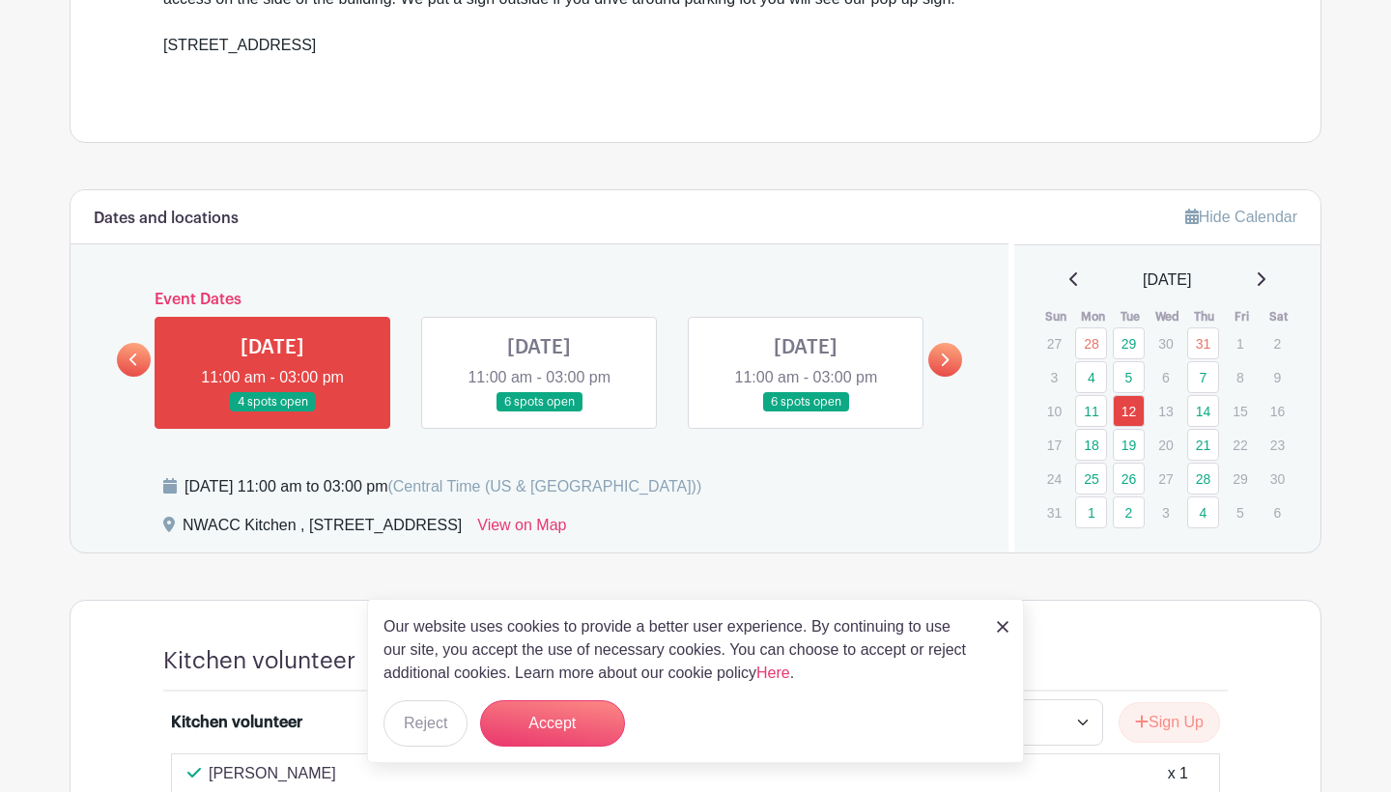
scroll to position [831, 0]
click at [947, 360] on icon at bounding box center [946, 359] width 8 height 13
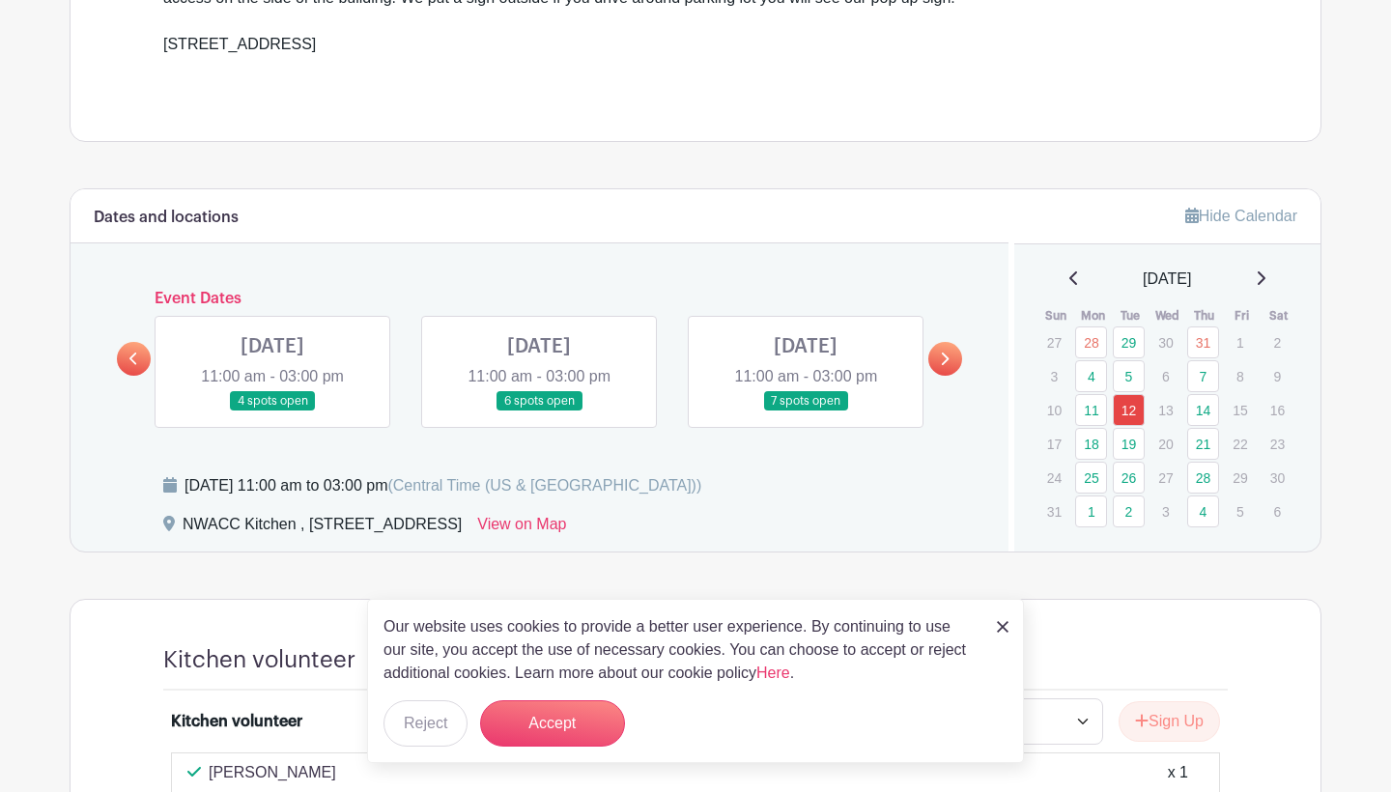
click at [947, 360] on icon at bounding box center [946, 359] width 8 height 13
click at [135, 355] on icon at bounding box center [133, 359] width 9 height 14
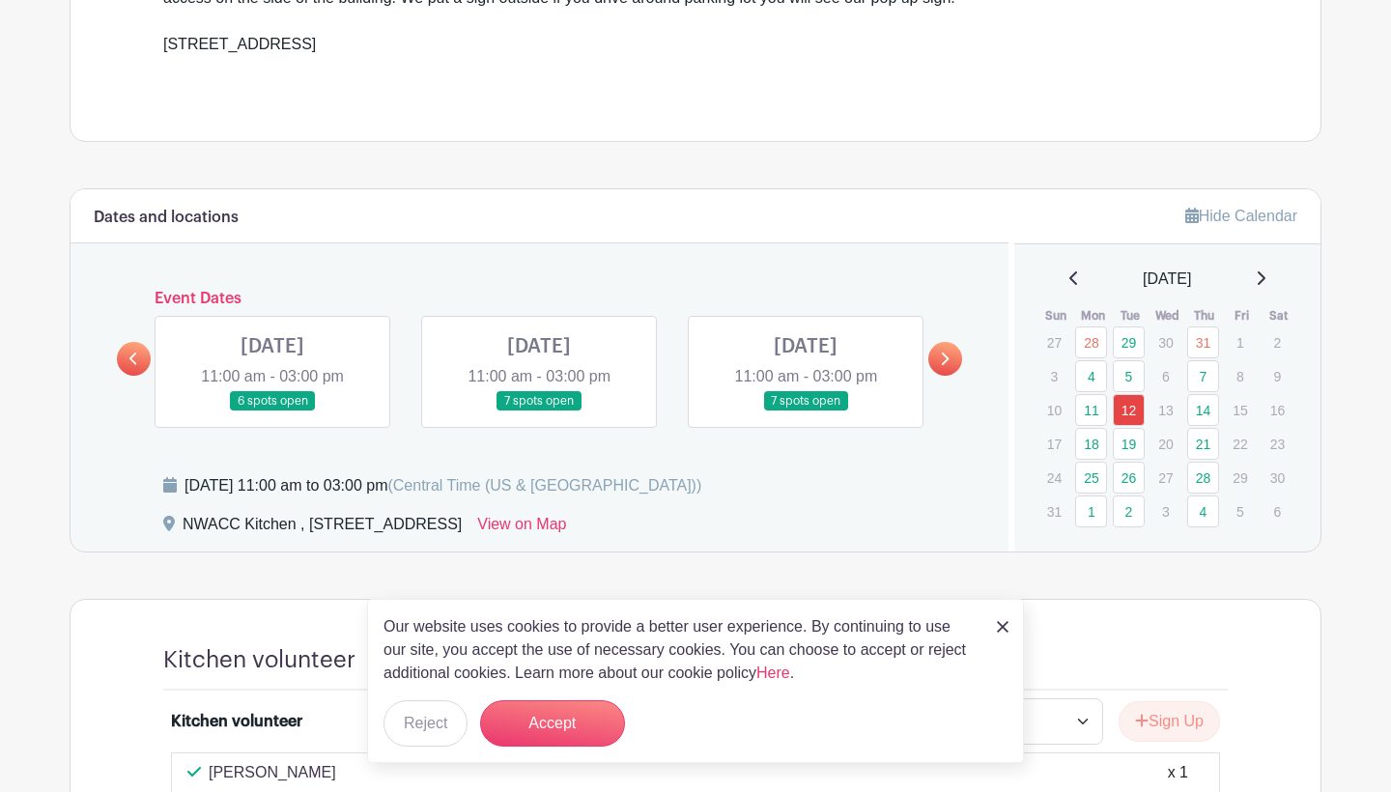
click at [1265, 277] on icon at bounding box center [1261, 277] width 10 height 15
click at [1265, 278] on icon at bounding box center [1261, 277] width 10 height 15
click at [1062, 276] on div "[DATE]" at bounding box center [1167, 279] width 261 height 23
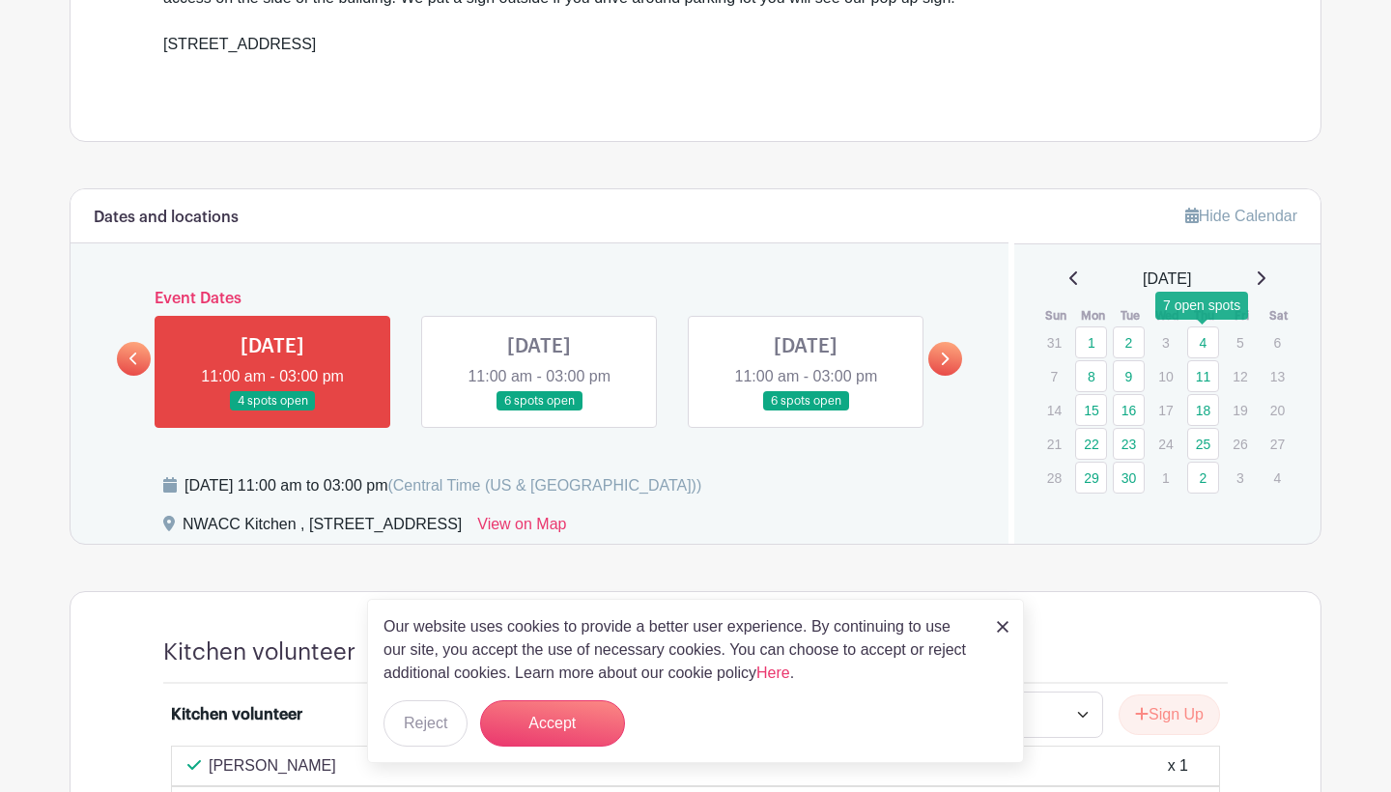
click at [1206, 337] on link "4" at bounding box center [1203, 342] width 32 height 32
click at [272, 411] on link at bounding box center [272, 411] width 0 height 0
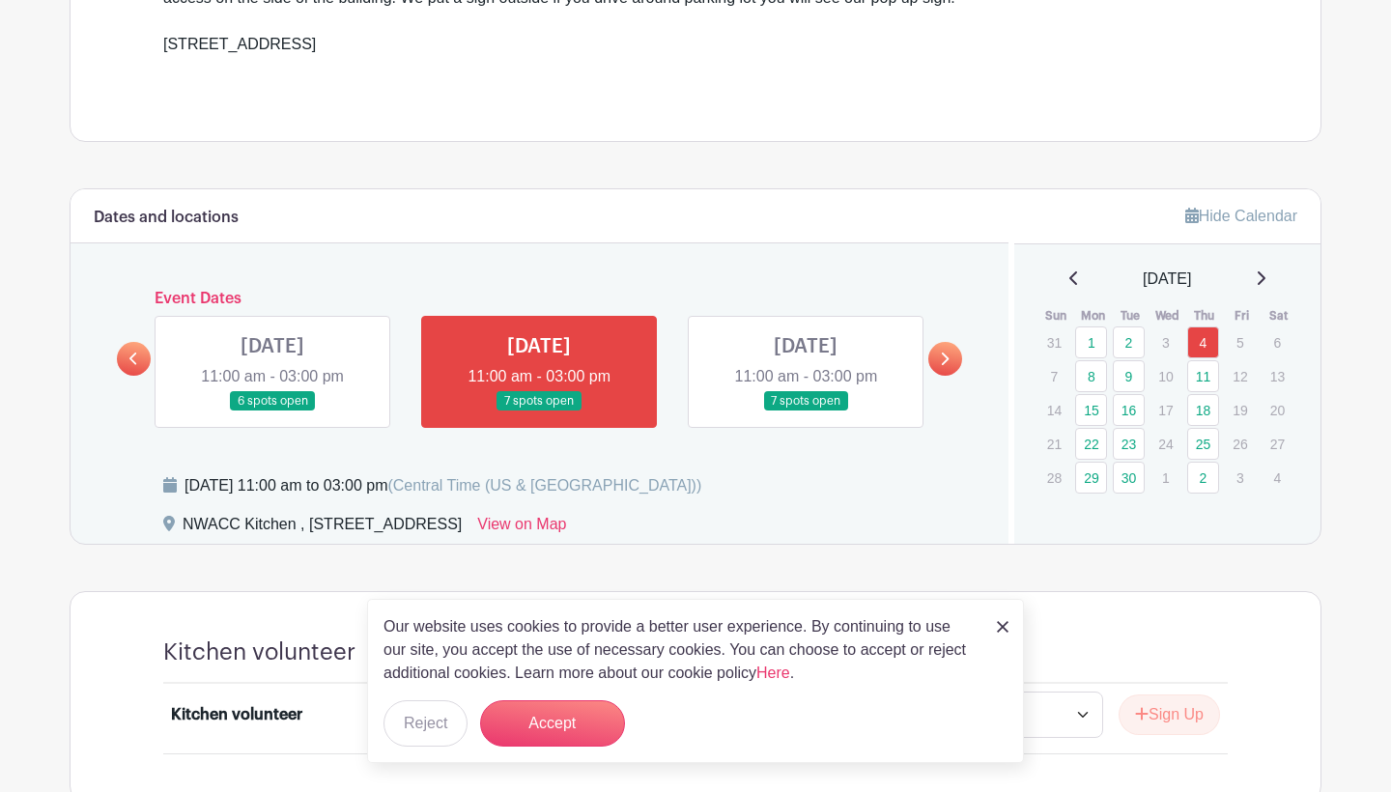
click at [539, 411] on link at bounding box center [539, 411] width 0 height 0
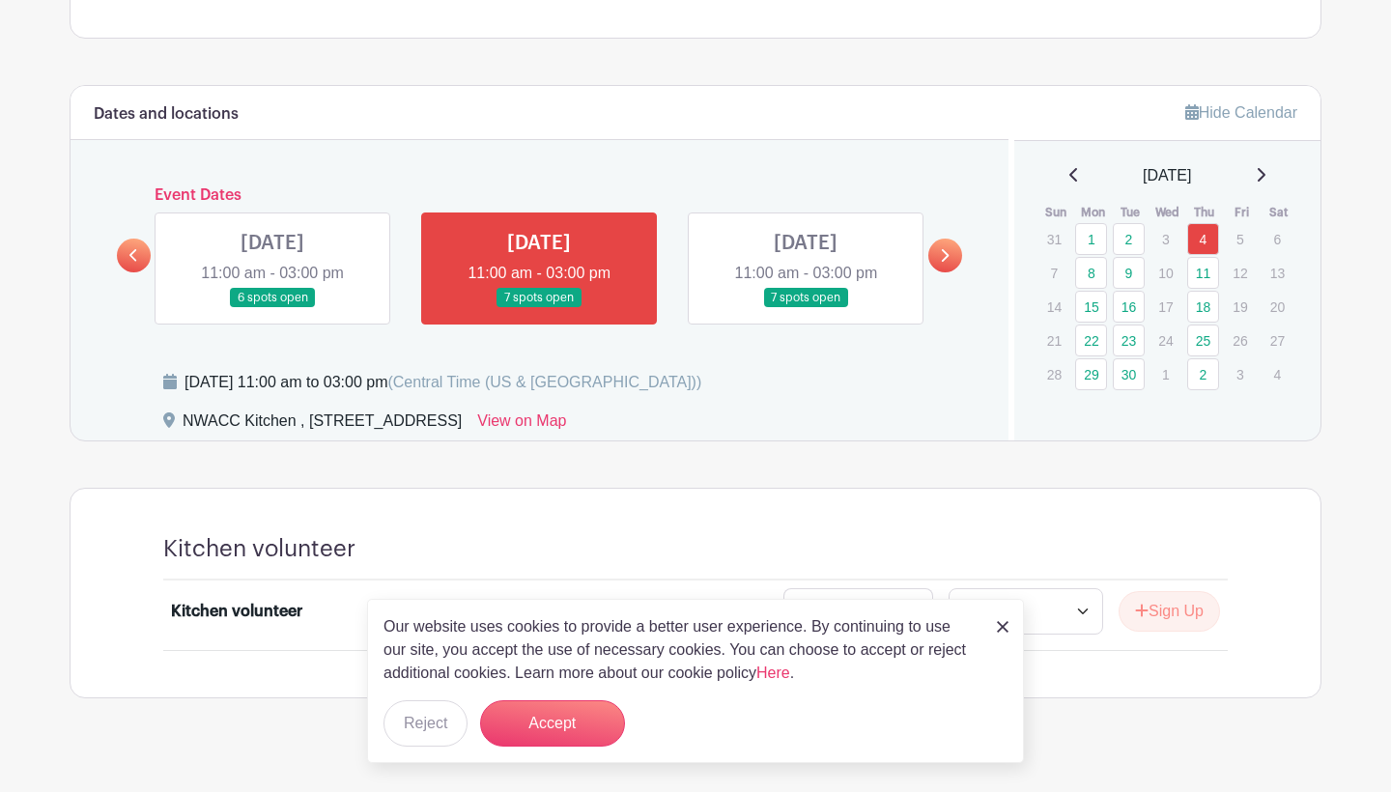
scroll to position [943, 0]
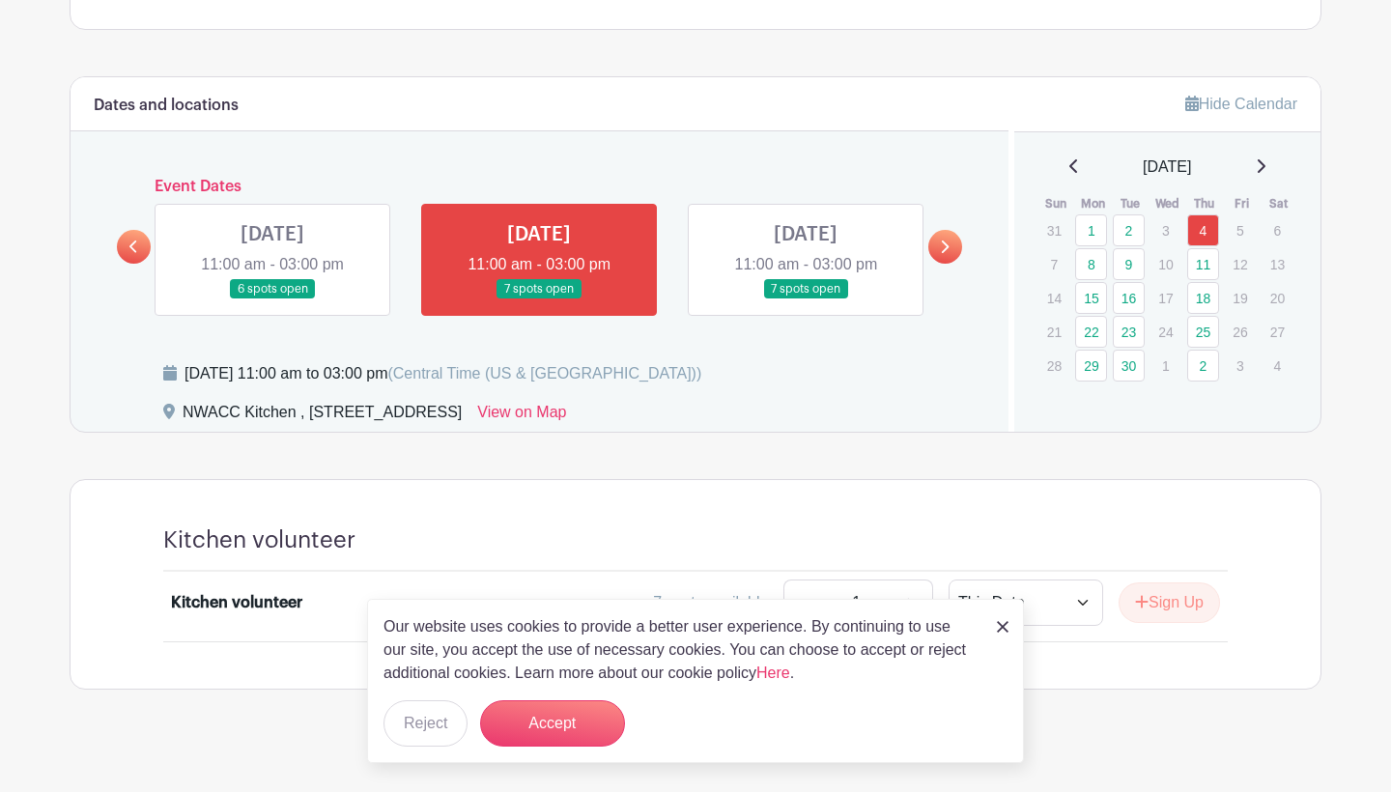
click at [998, 626] on img at bounding box center [1003, 627] width 12 height 12
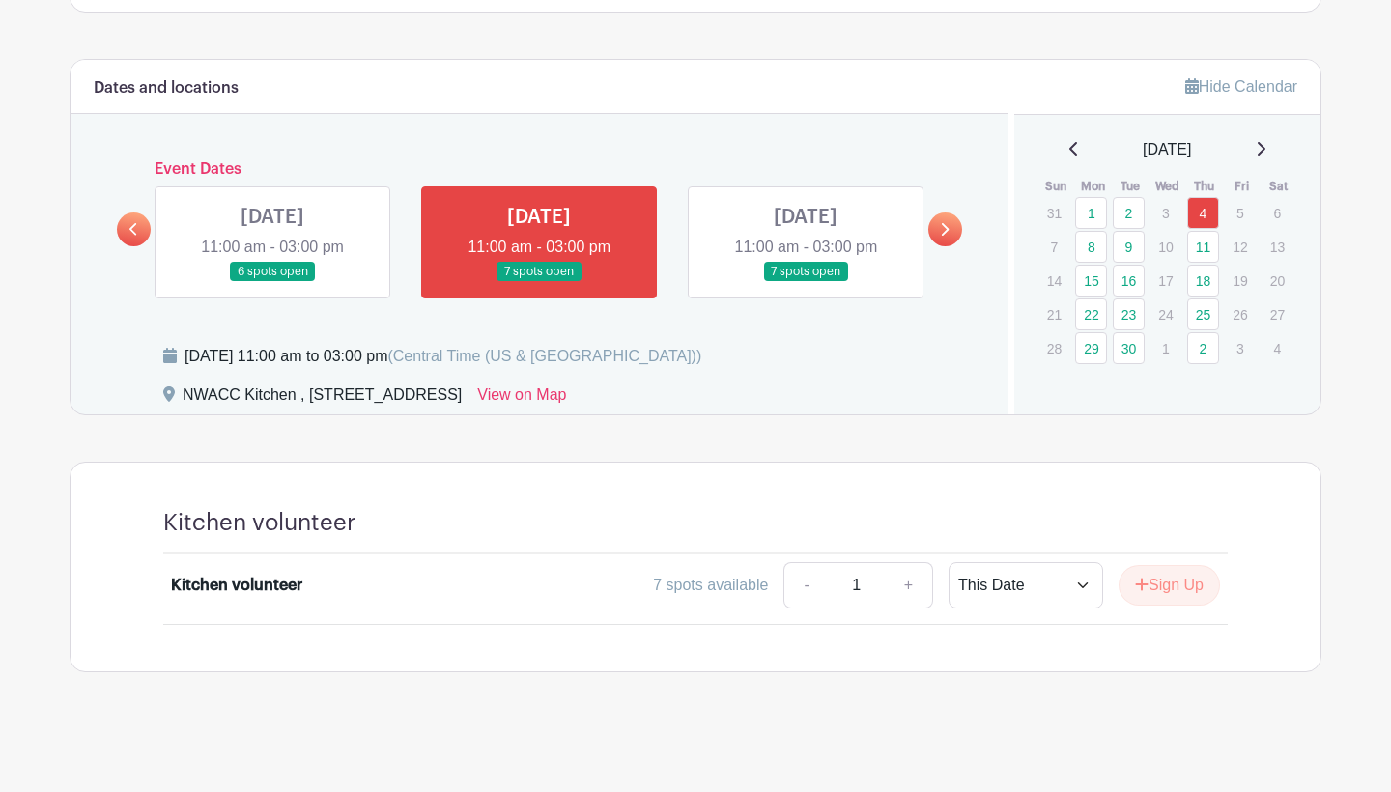
scroll to position [959, 0]
select select "select_dates"
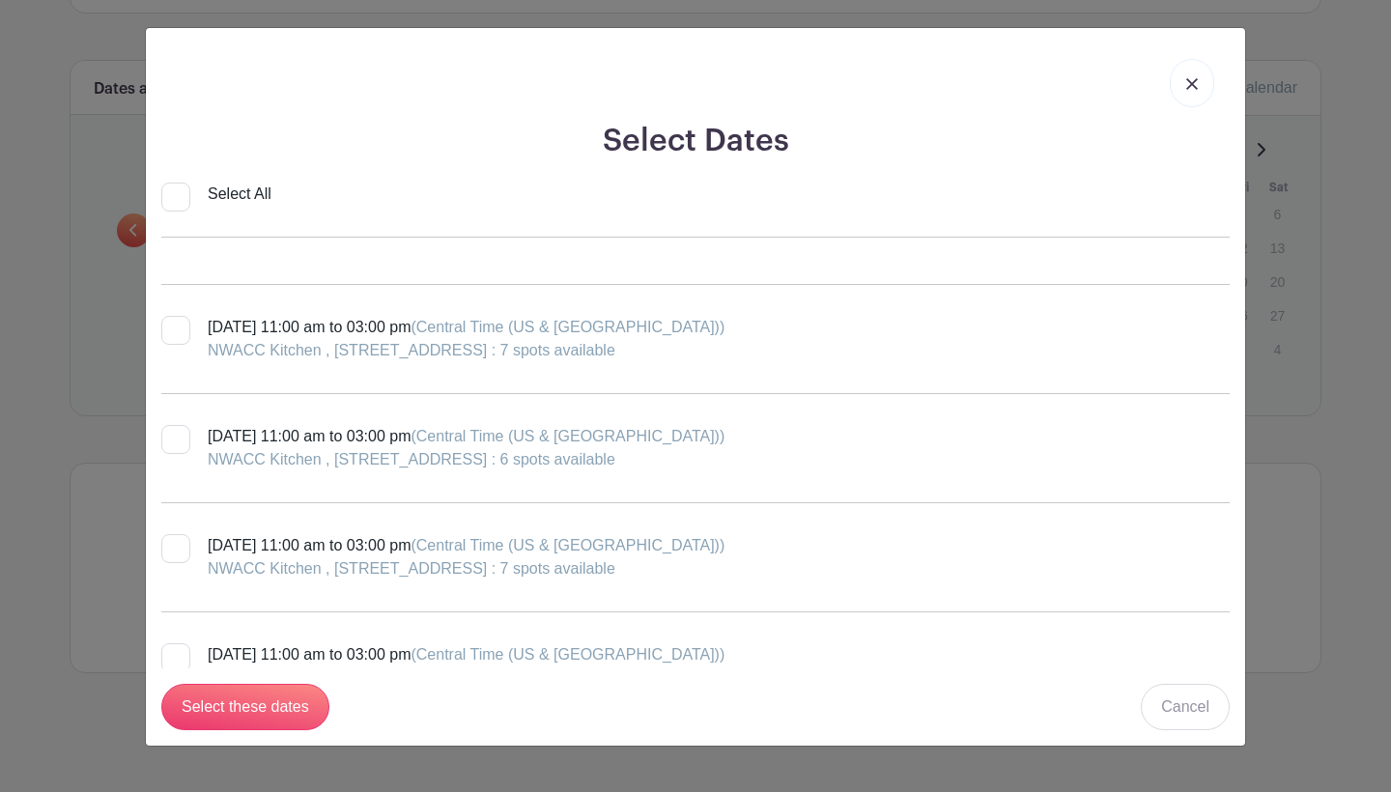
scroll to position [1168, 0]
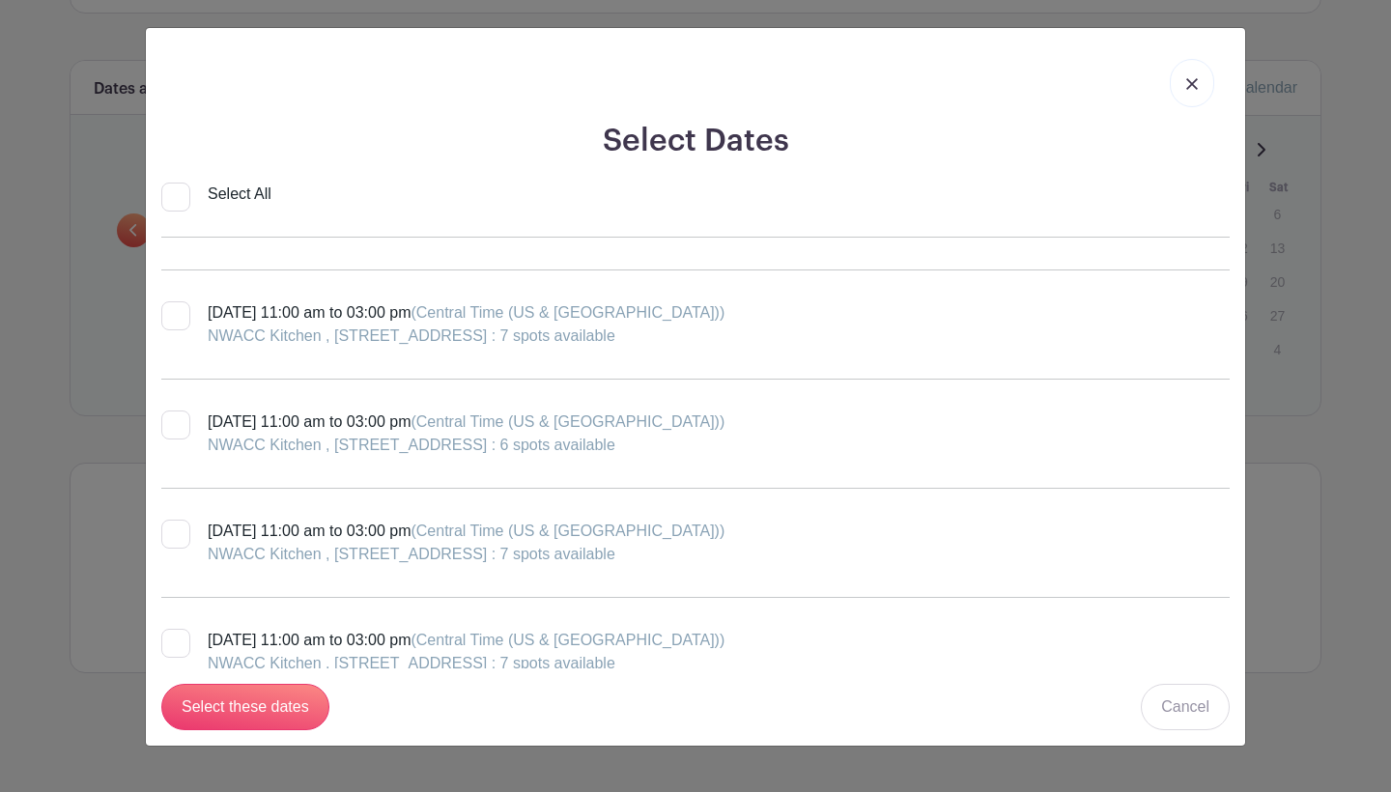
click at [1201, 72] on link at bounding box center [1192, 83] width 44 height 48
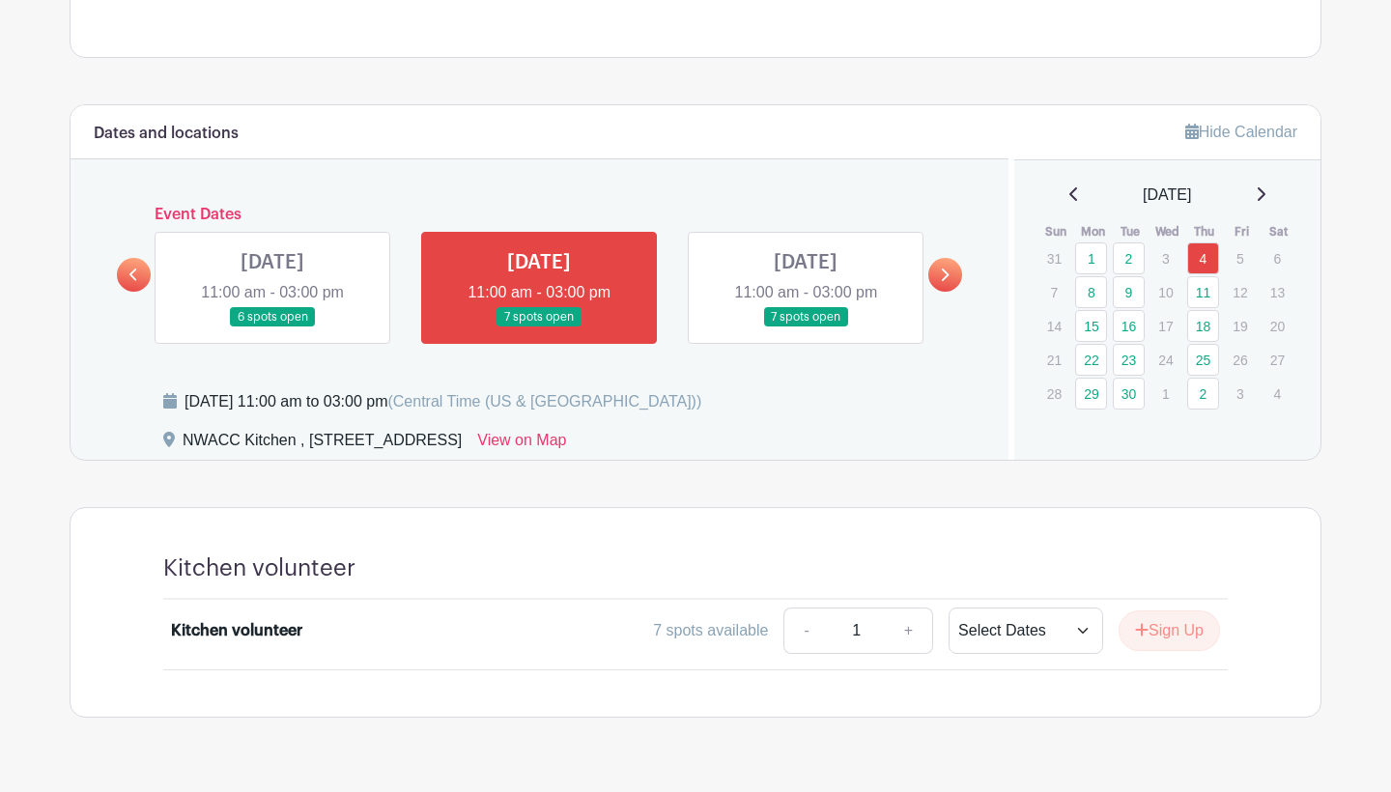
scroll to position [900, 0]
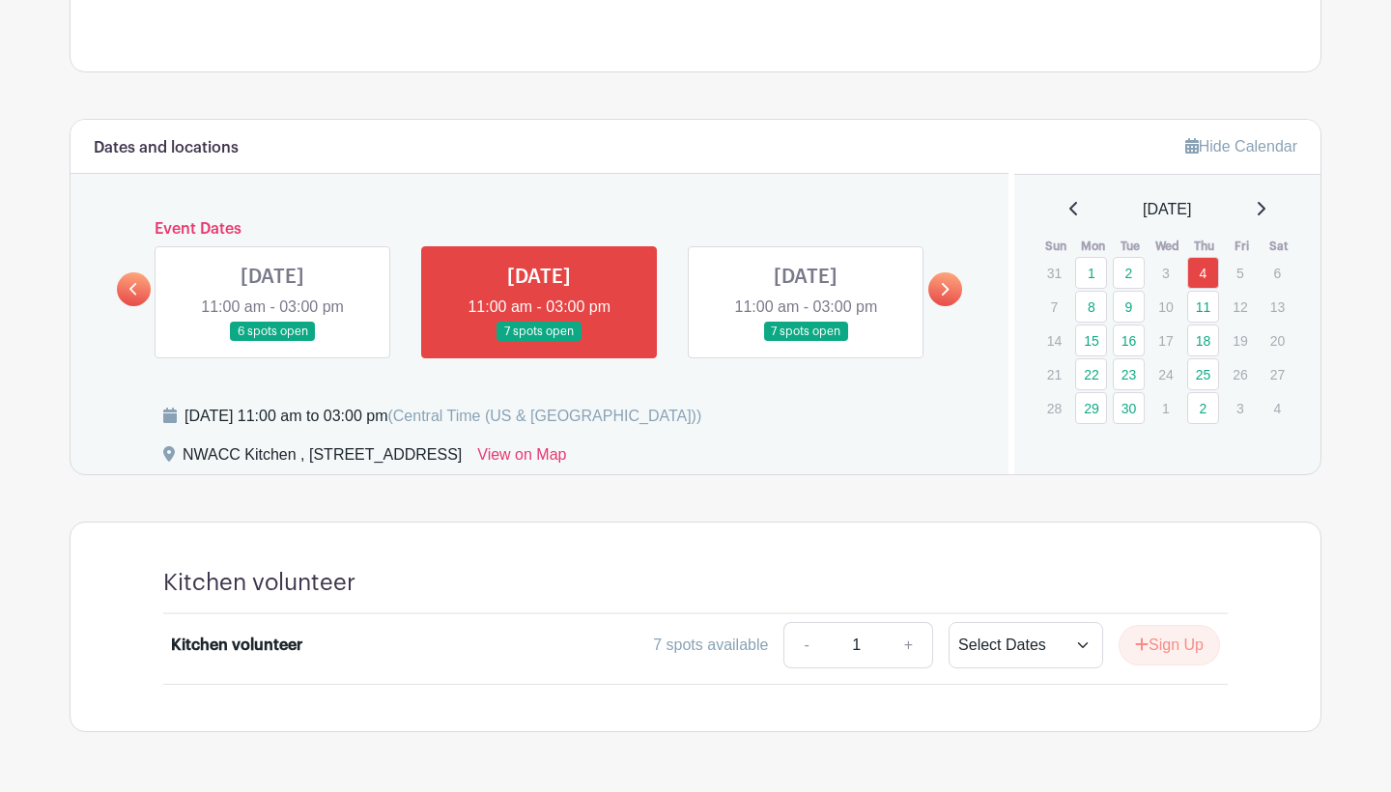
click at [909, 645] on link "+" at bounding box center [909, 645] width 48 height 46
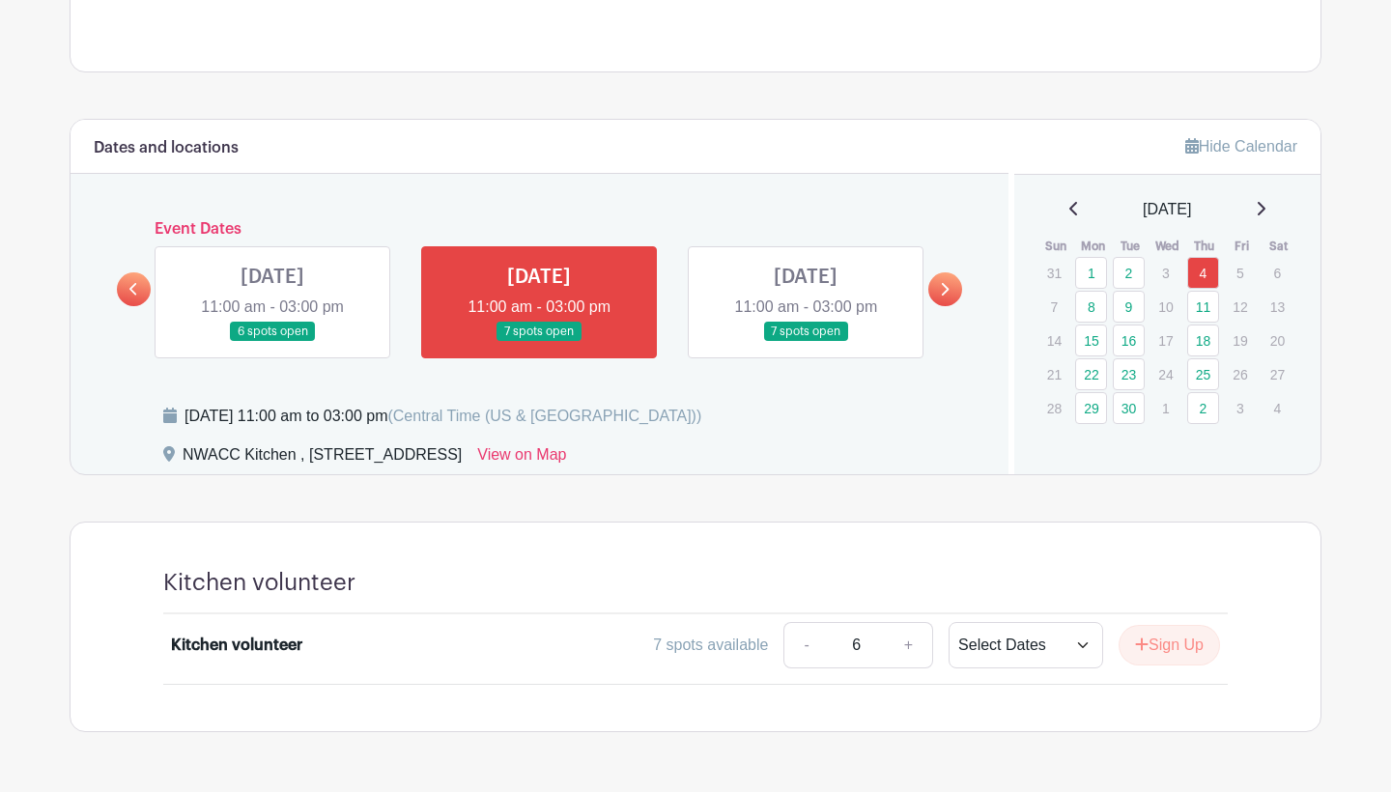
click at [909, 645] on link "+" at bounding box center [909, 645] width 48 height 46
type input "7"
click at [909, 645] on link "+" at bounding box center [909, 645] width 48 height 46
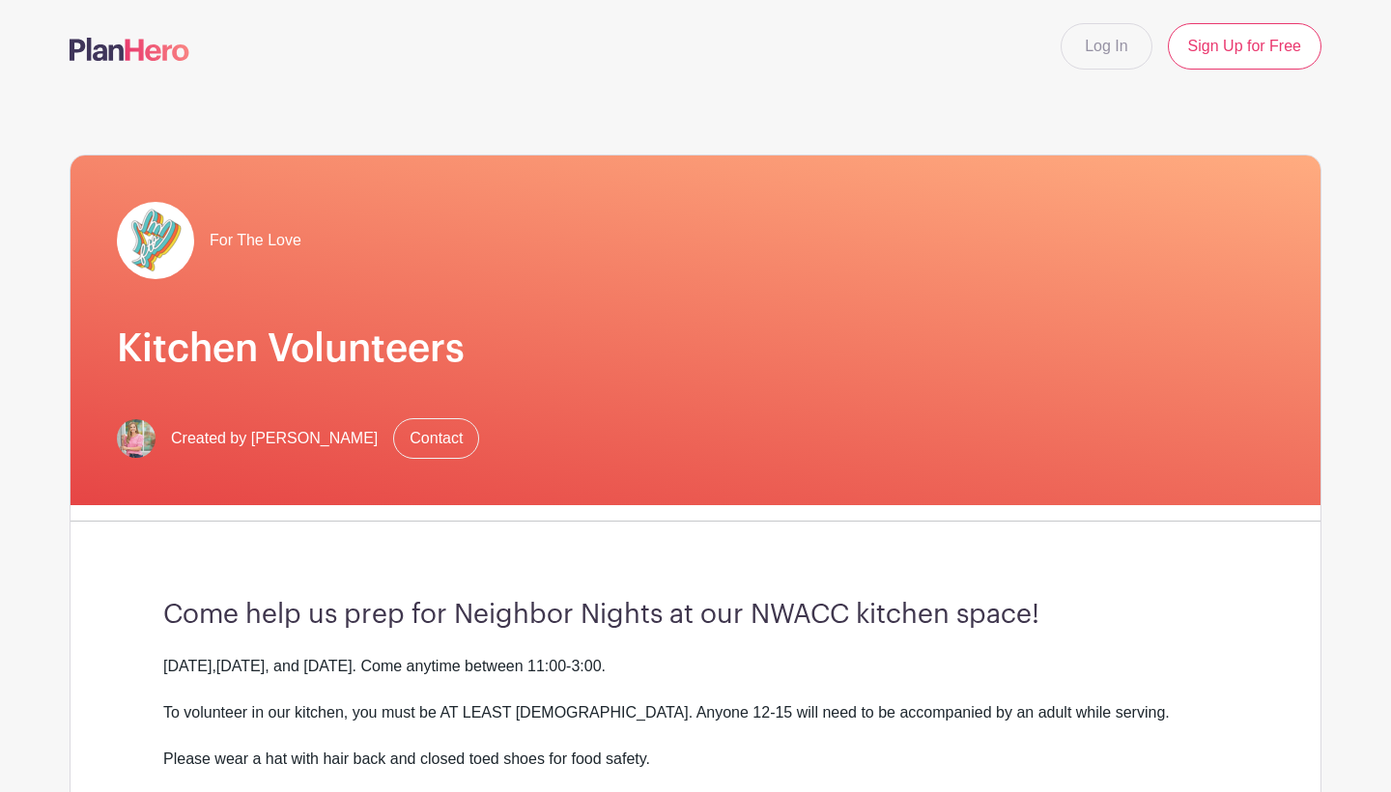
scroll to position [0, 0]
